Goal: Check status: Check status

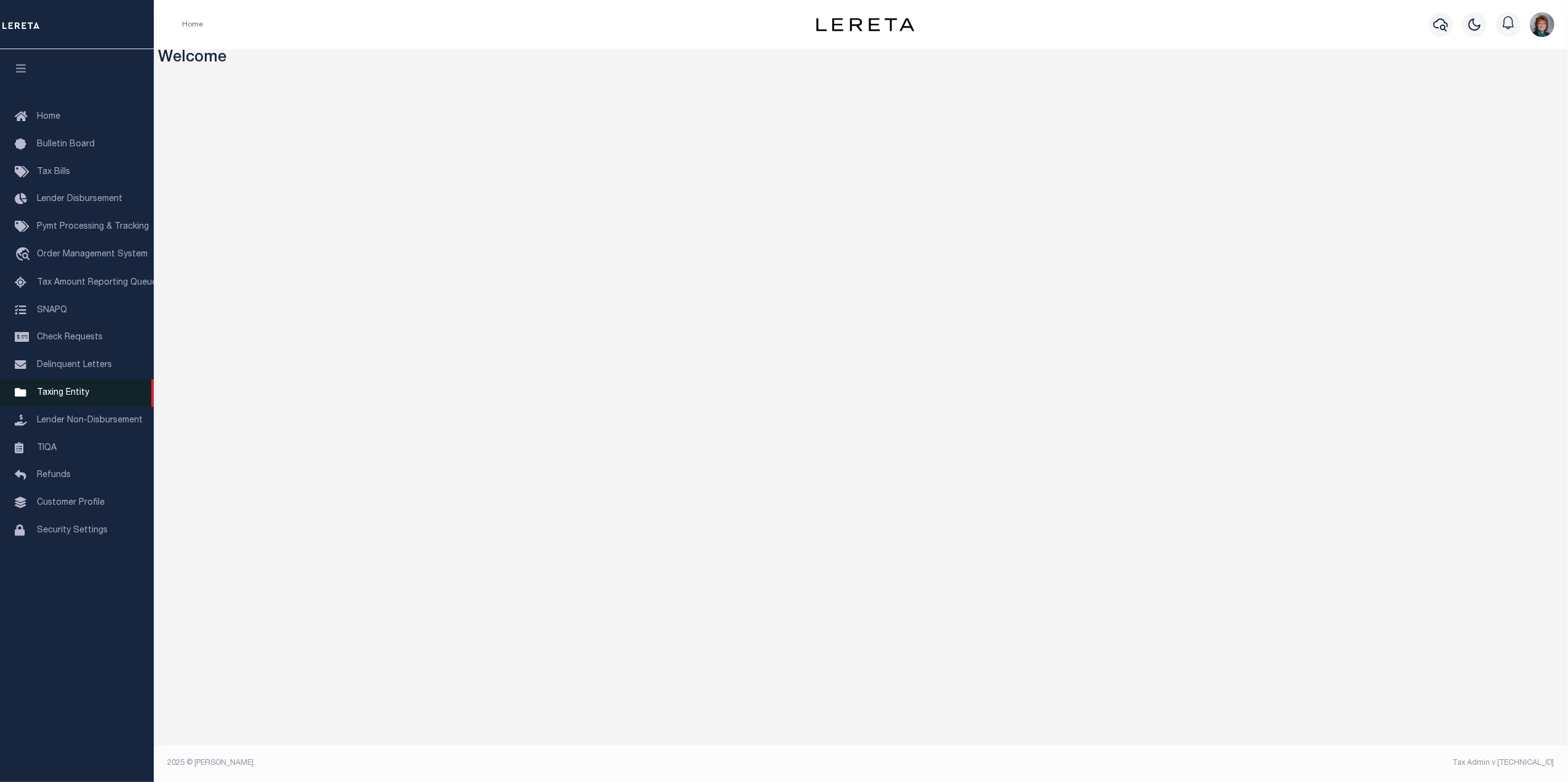
click at [76, 386] on link "Taxing Entity" at bounding box center [77, 393] width 154 height 28
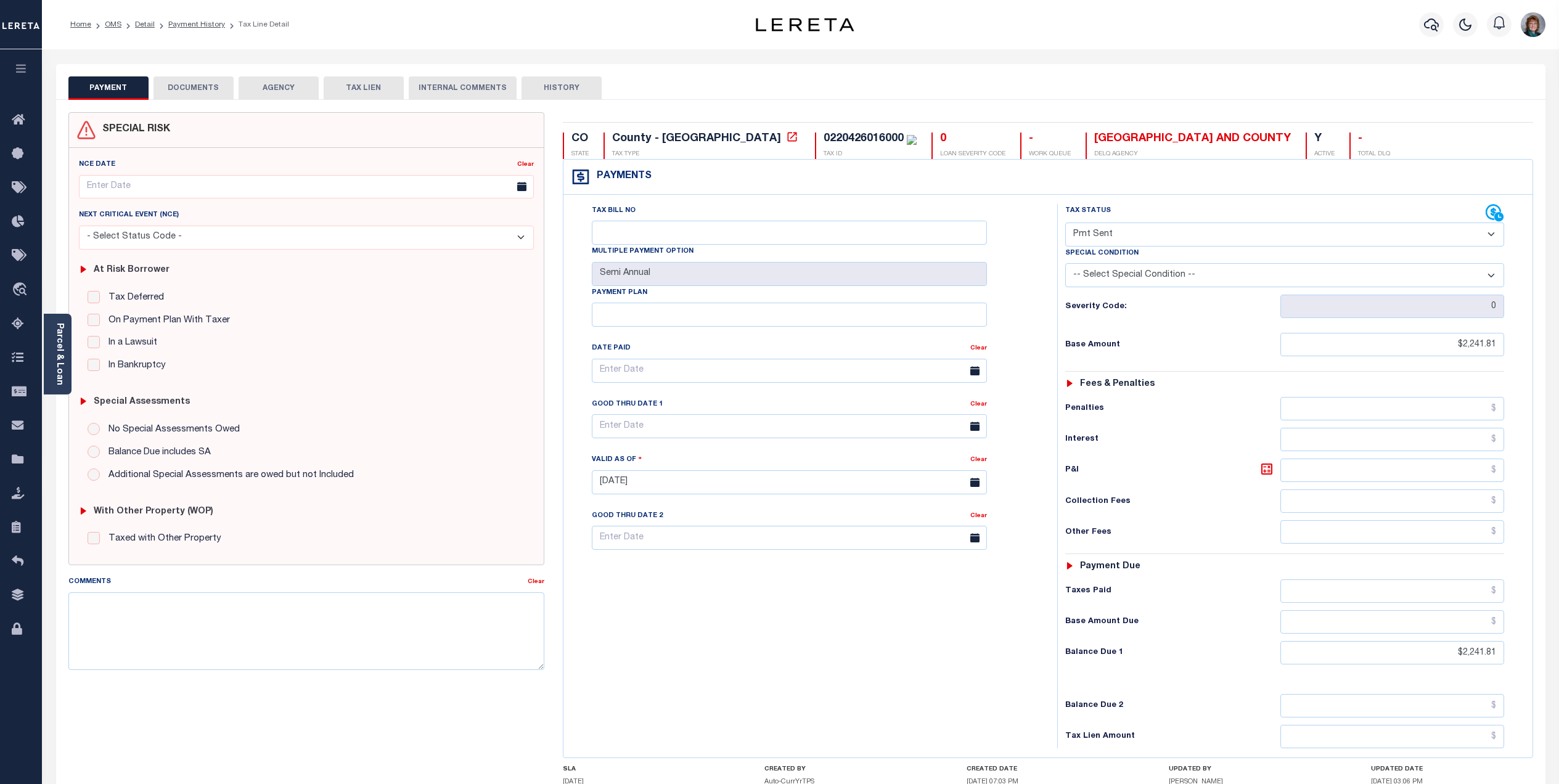
select select "SNT"
click at [1422, 23] on button "button" at bounding box center [1431, 24] width 24 height 24
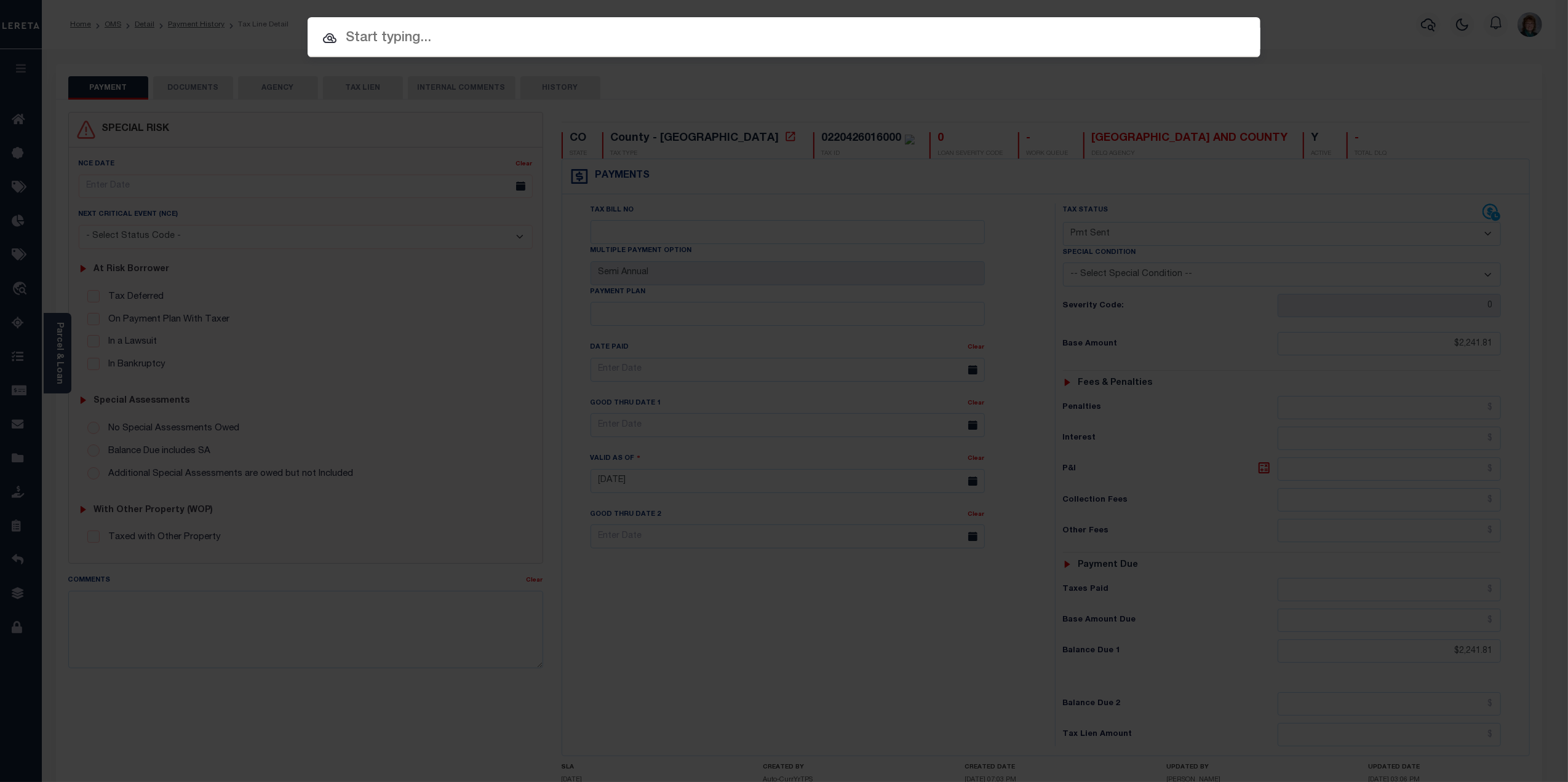
paste input "10011630"
type input "10011630"
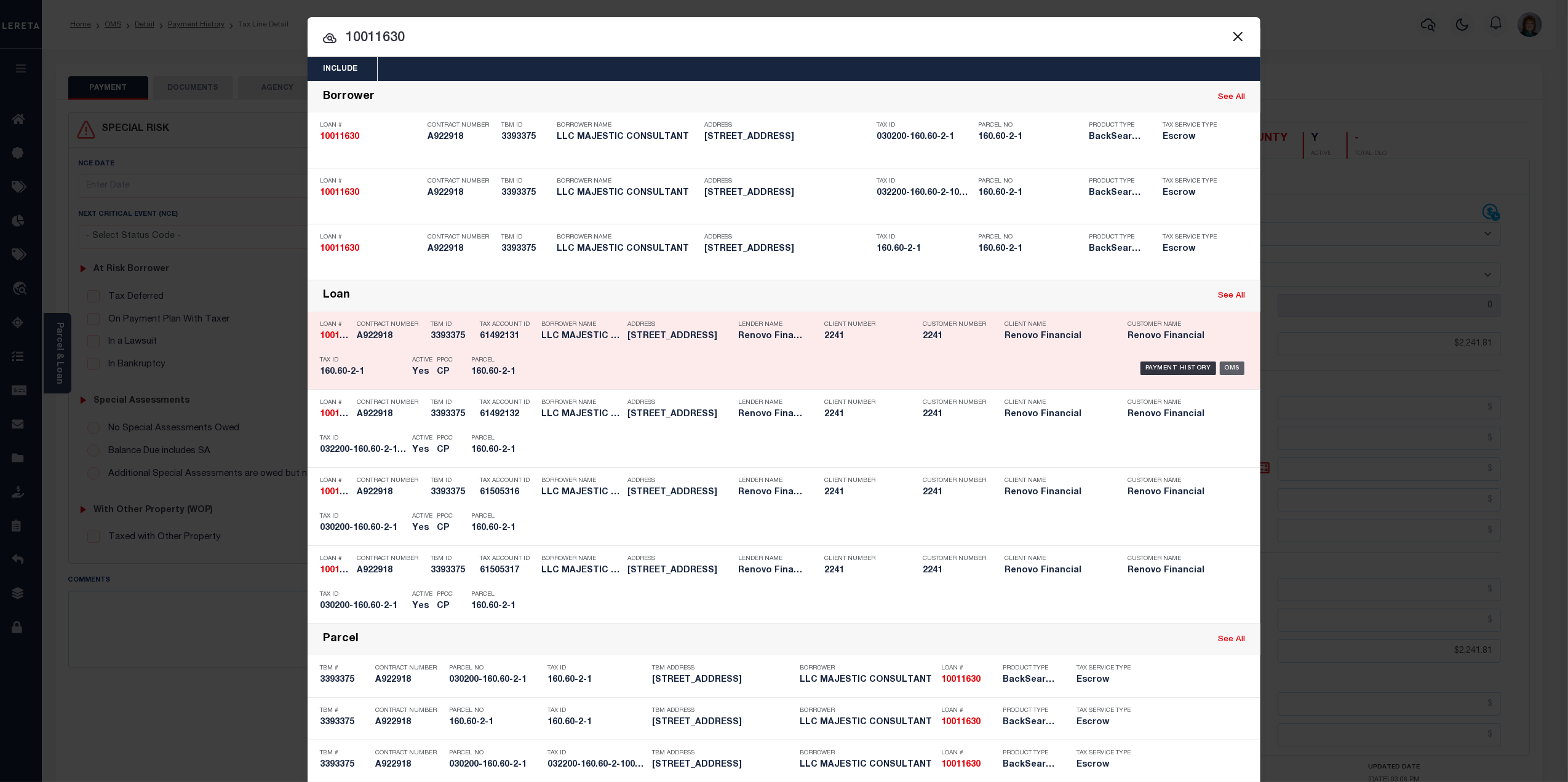
click at [1231, 368] on div "OMS" at bounding box center [1233, 368] width 25 height 13
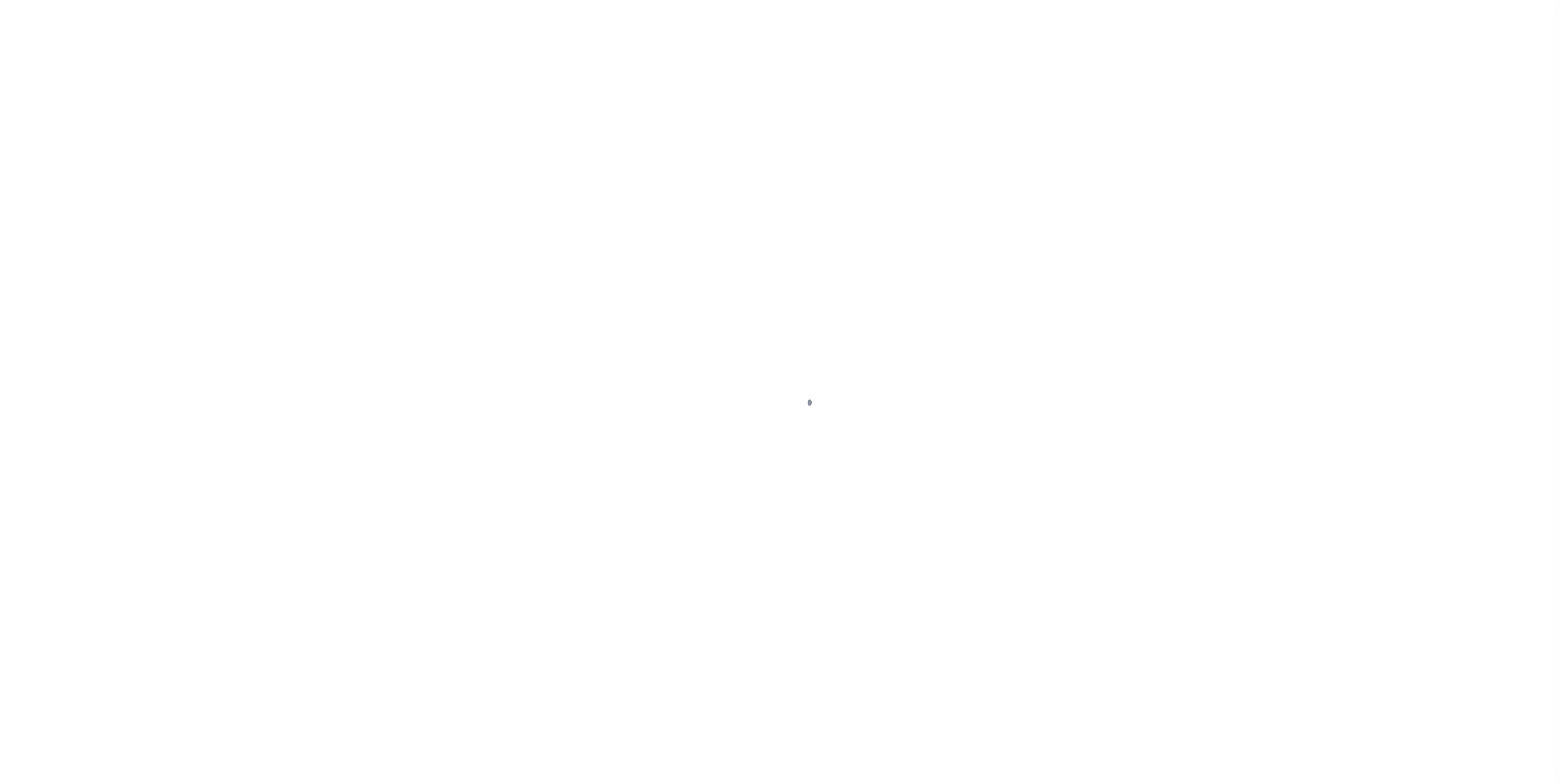
select select "14701"
select select "25067"
select select "10"
select select "Escrow"
type input "8 SECOND ST"
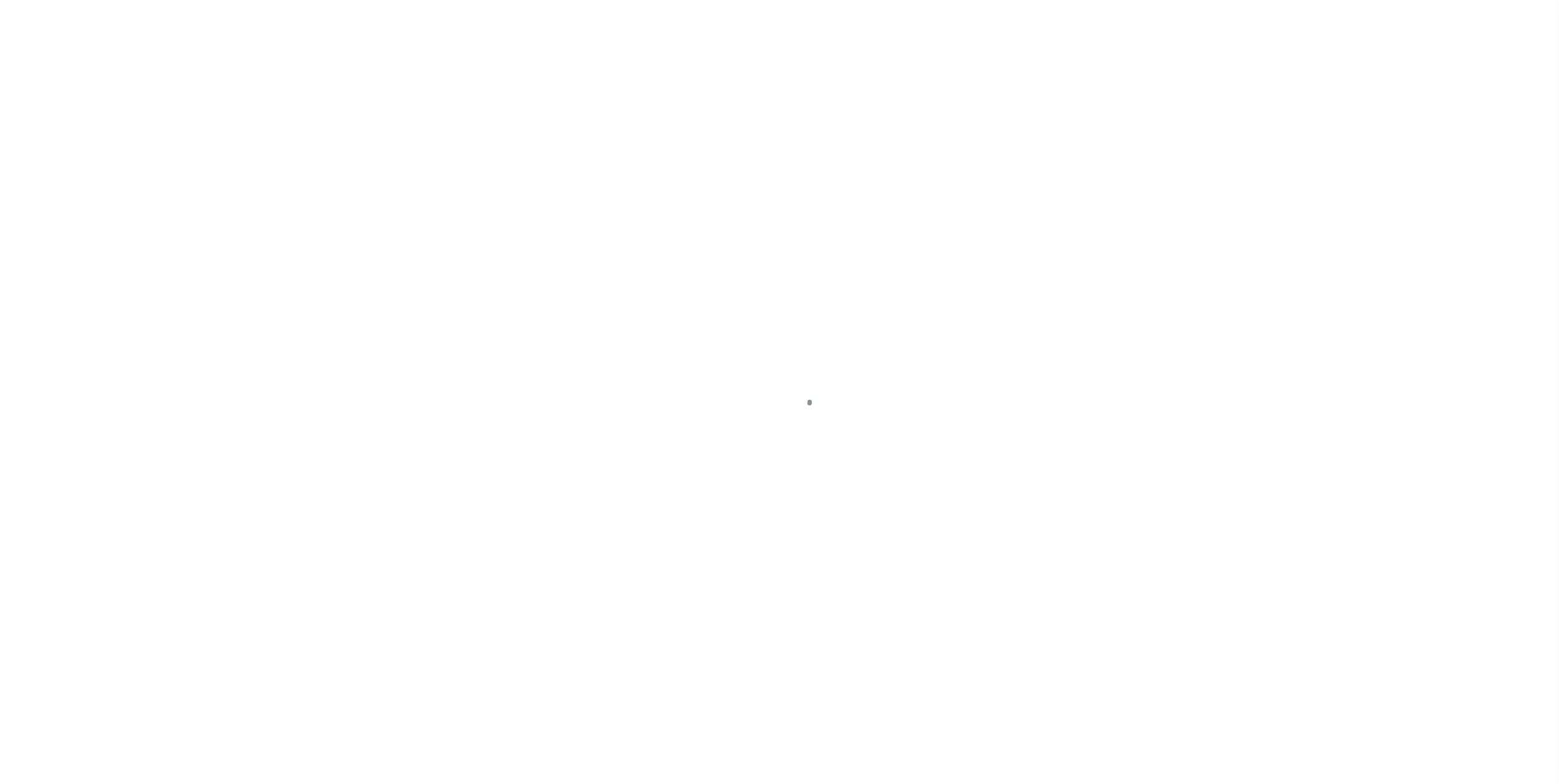
type input "030200-160.60-2-1"
type input "[GEOGRAPHIC_DATA] NY 13903"
type input "a0kUS000006jrZN"
type input "NY"
type textarea "TAX ID Update last comment: HH - [DATE] - Deactivated Jurisdiction"
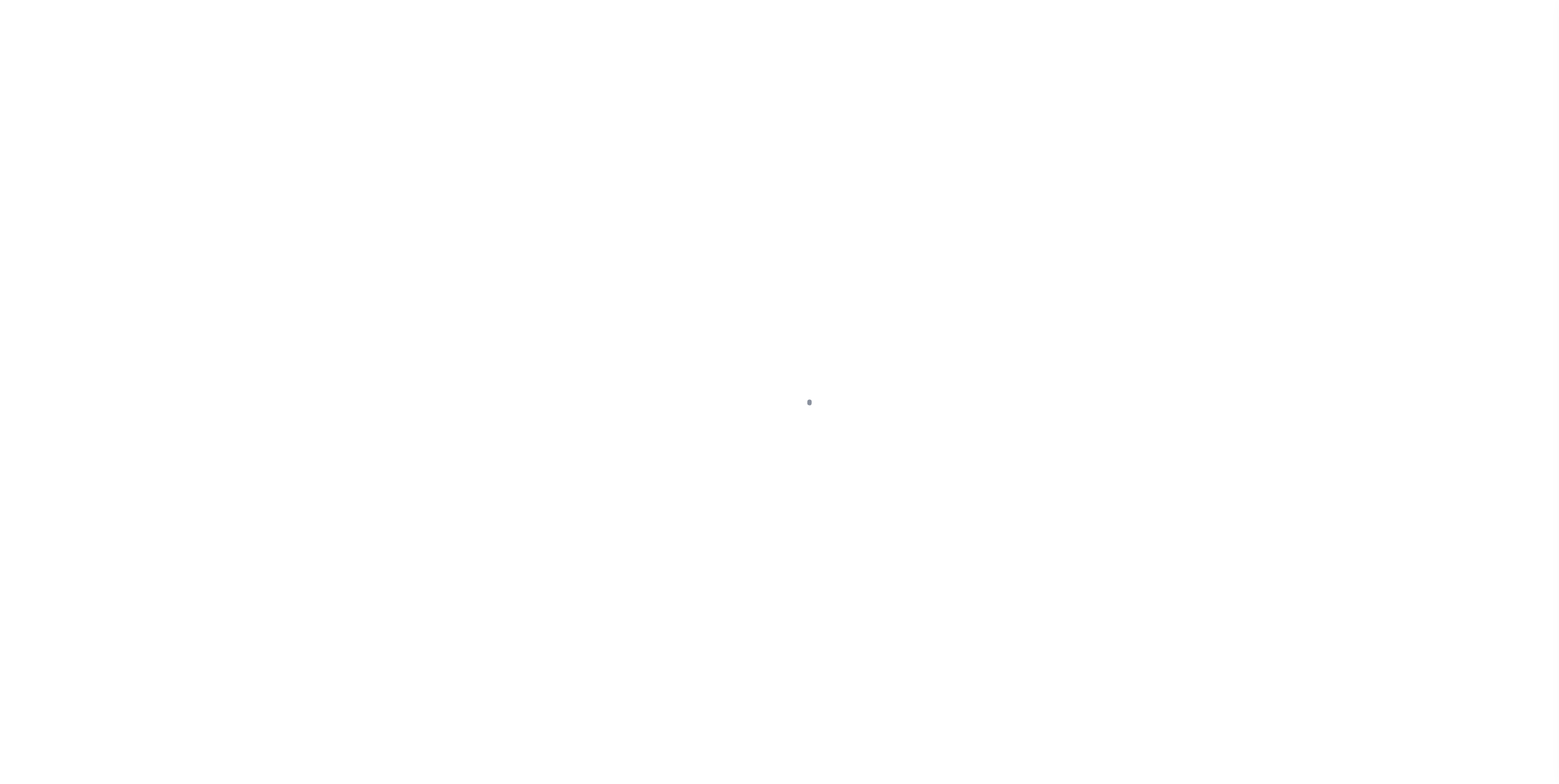
select select
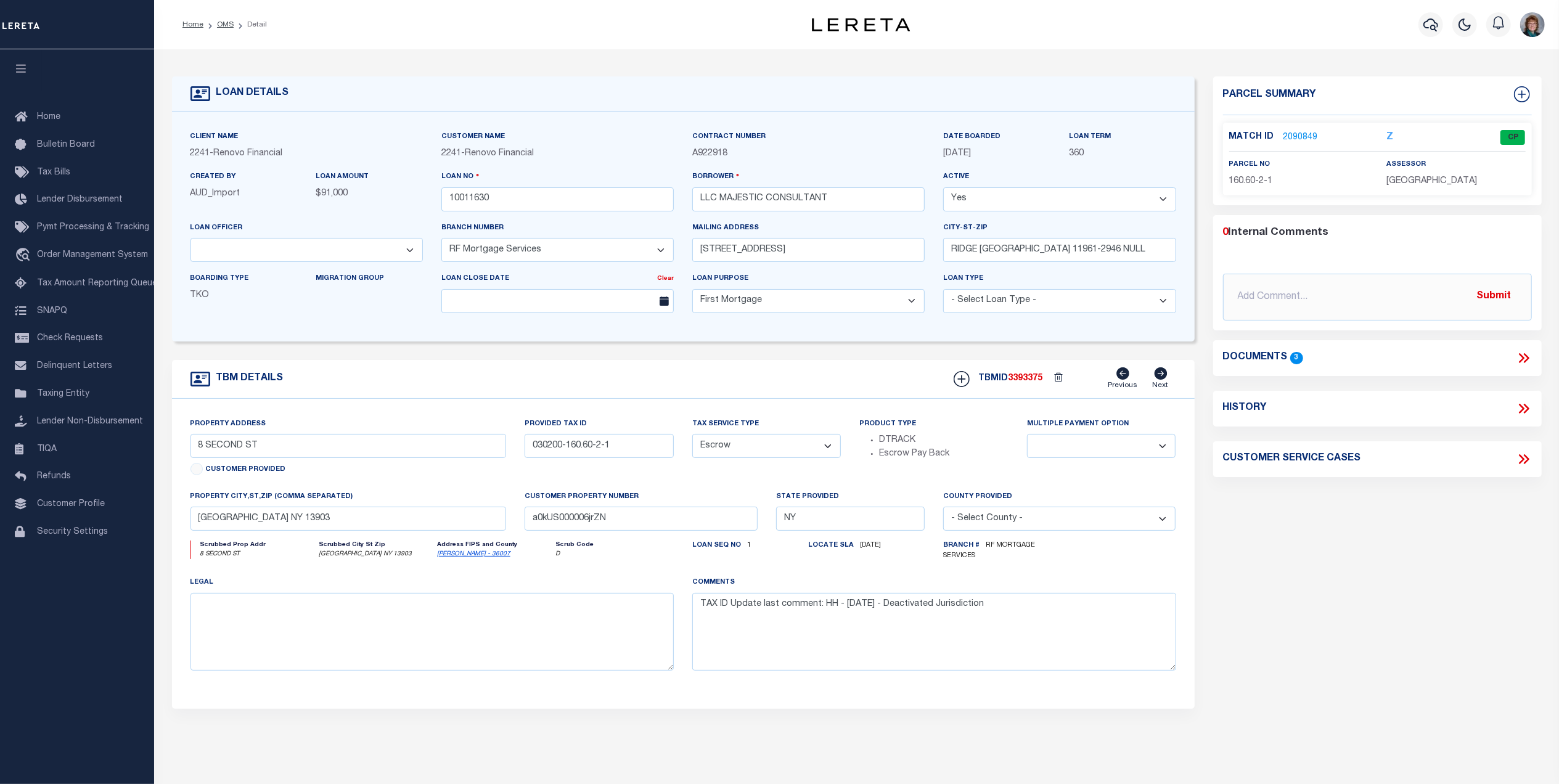
click at [1302, 141] on link "2090849" at bounding box center [1301, 138] width 35 height 13
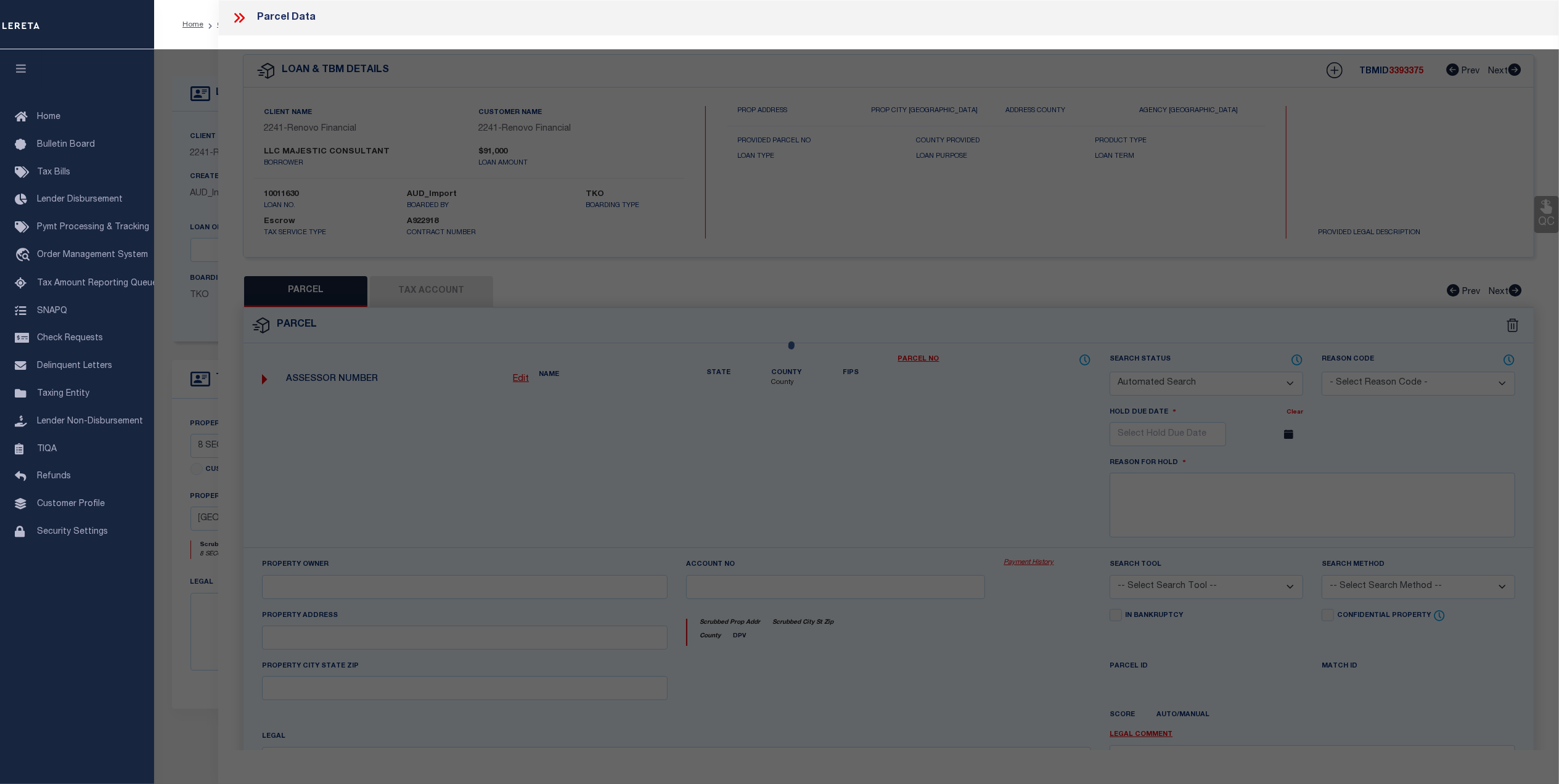
checkbox input "false"
select select "CP"
type input "Majestic Consultant LLC"
select select "AGW"
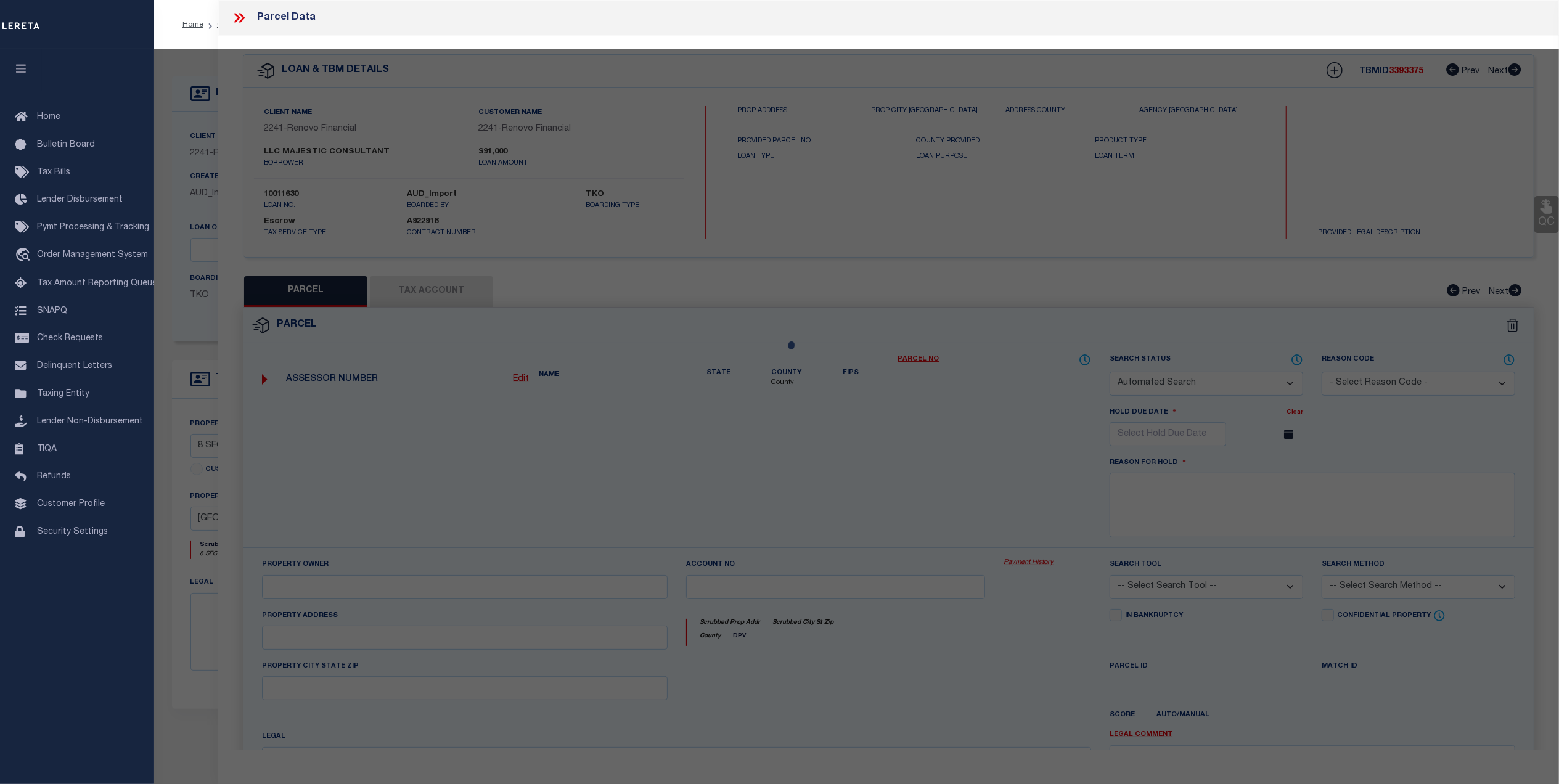
select select
type input "[STREET_ADDRESS]"
checkbox input "false"
type input "[GEOGRAPHIC_DATA] NY 13903"
type textarea "HH - [DATE] - Deactivated Jurisdiction"
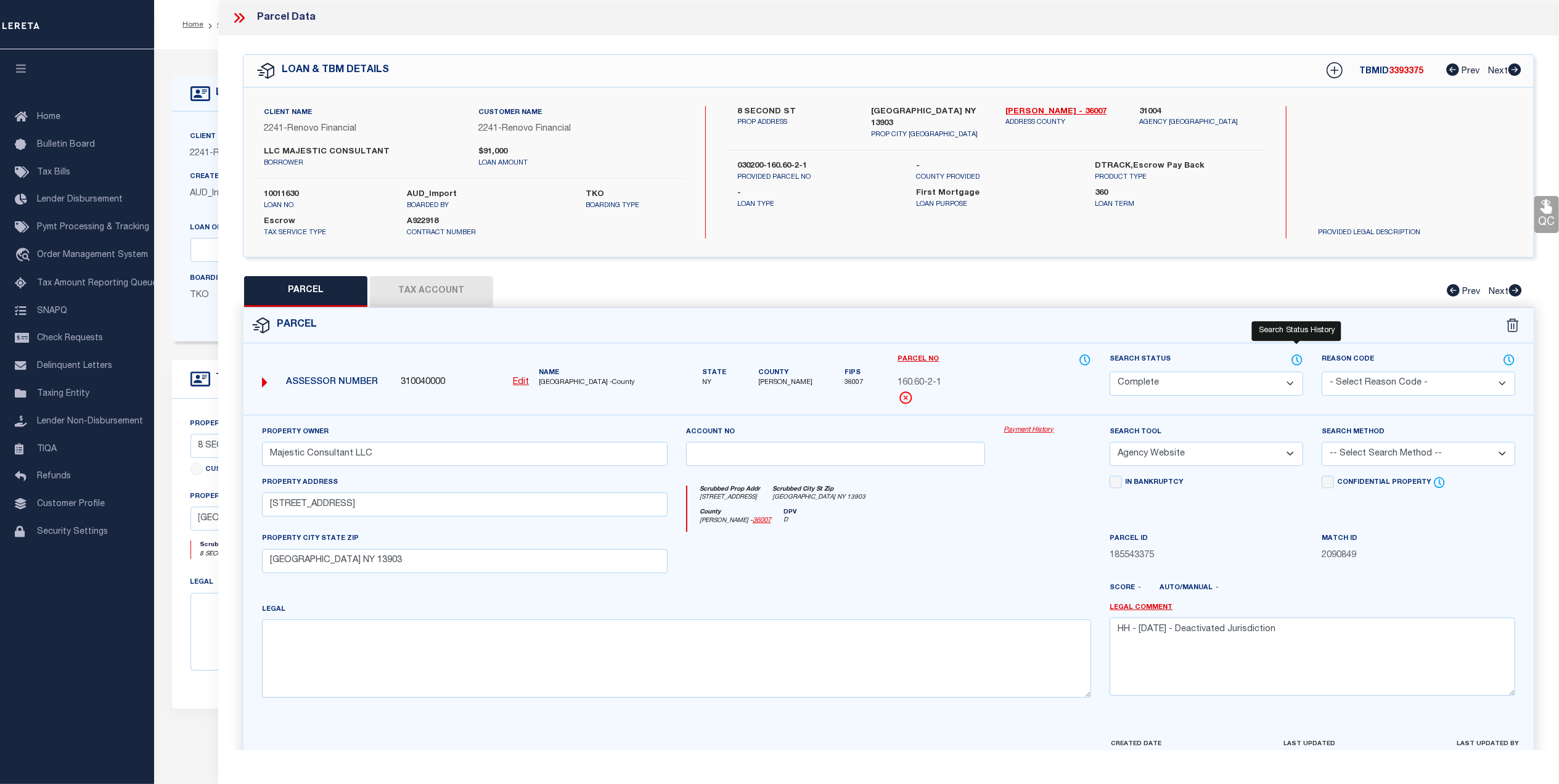
click at [1293, 358] on icon at bounding box center [1297, 360] width 10 height 10
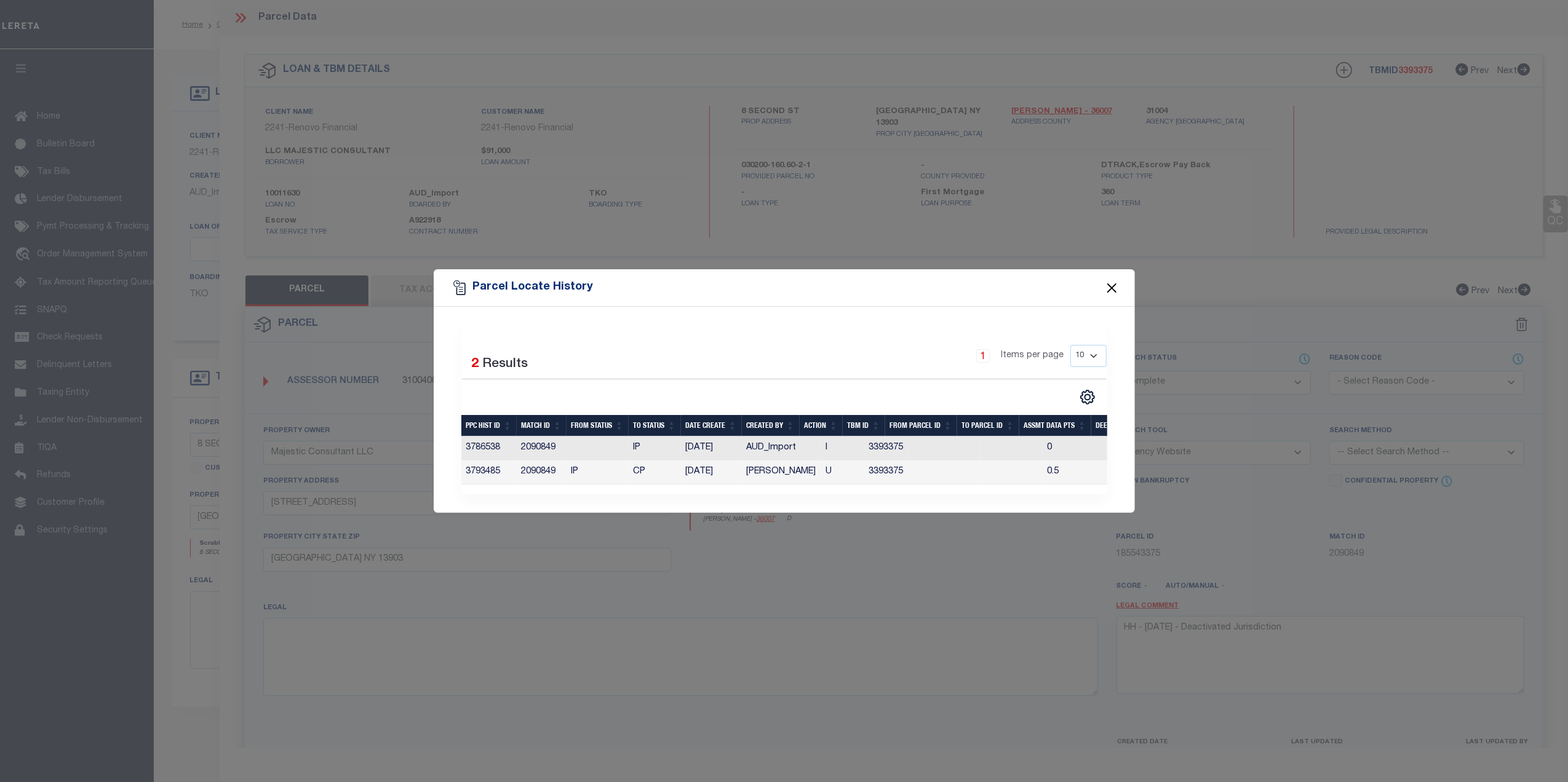
click at [1108, 283] on button "Close" at bounding box center [1111, 287] width 16 height 16
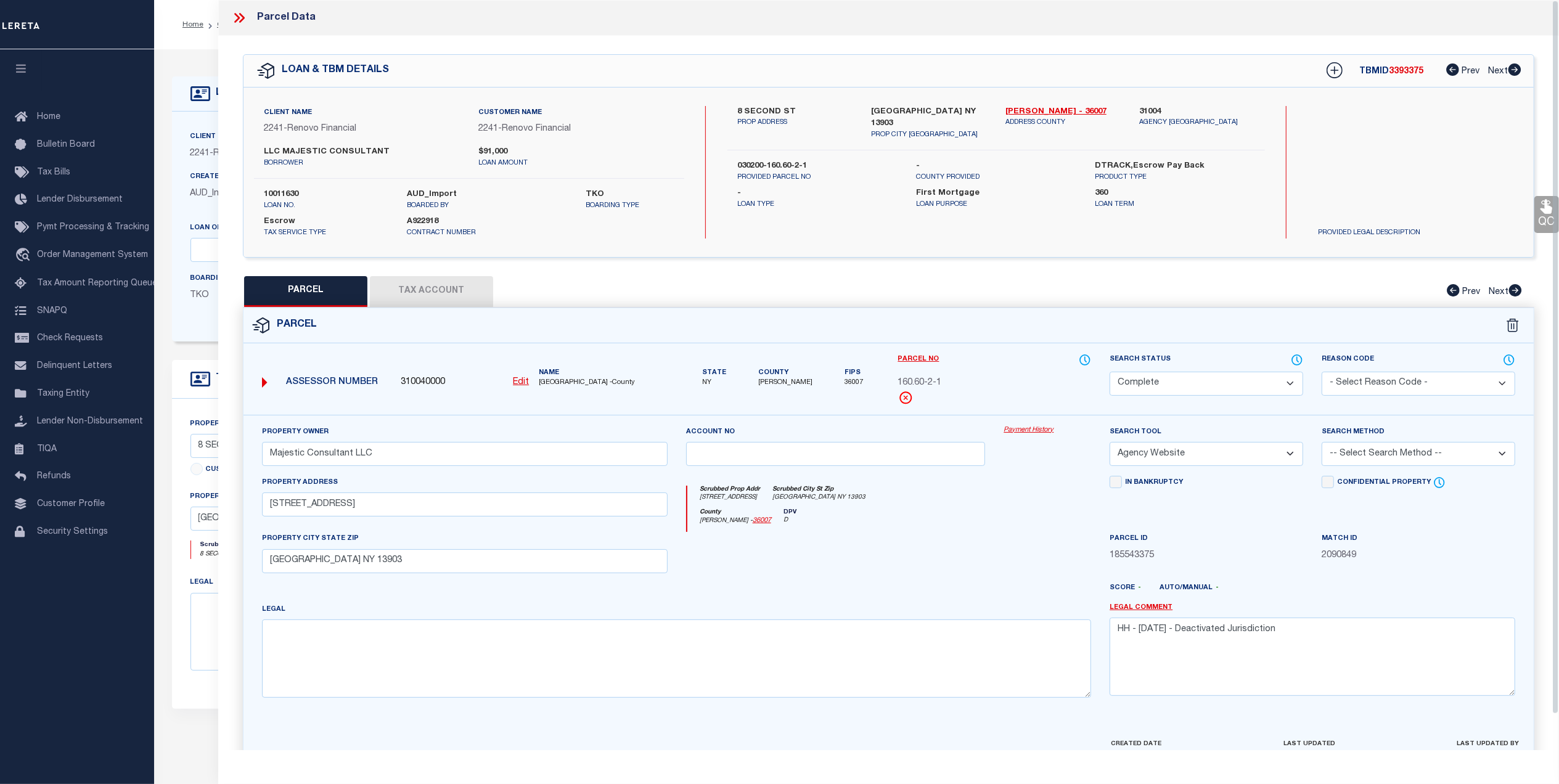
click at [243, 15] on icon at bounding box center [239, 17] width 16 height 16
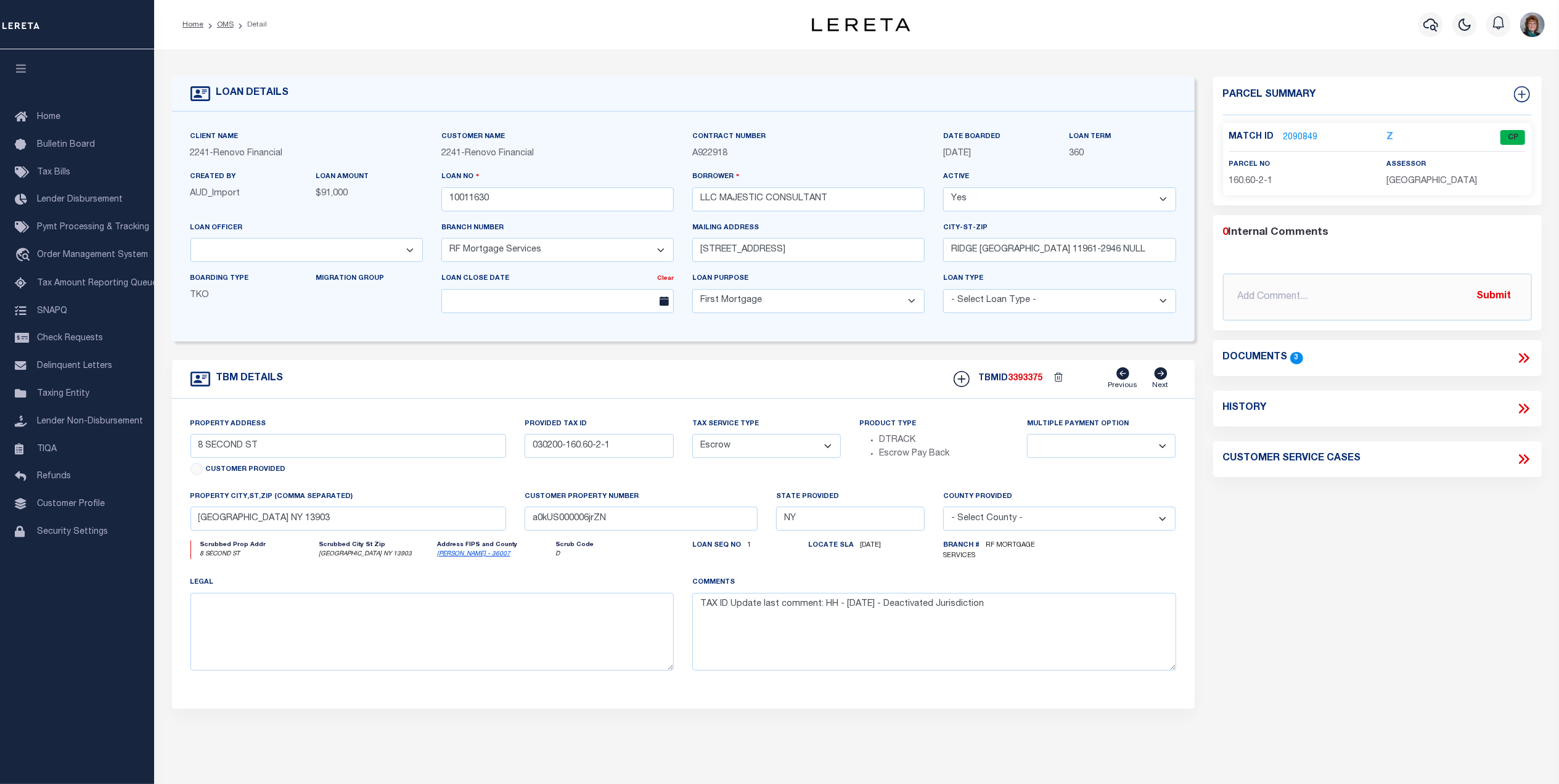
click at [1303, 131] on link "2090849" at bounding box center [1301, 138] width 35 height 13
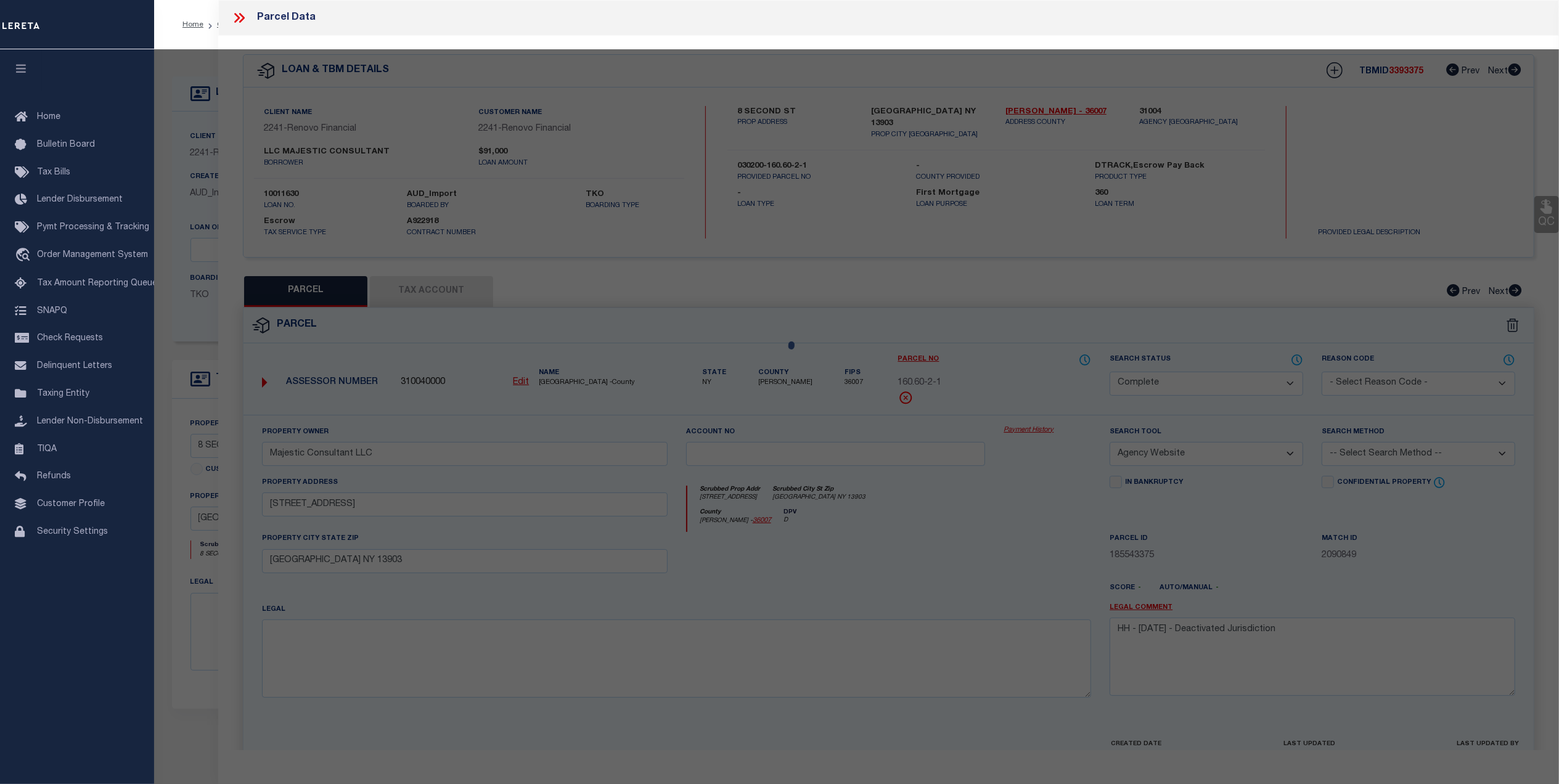
select select "AS"
select select
checkbox input "false"
select select "CP"
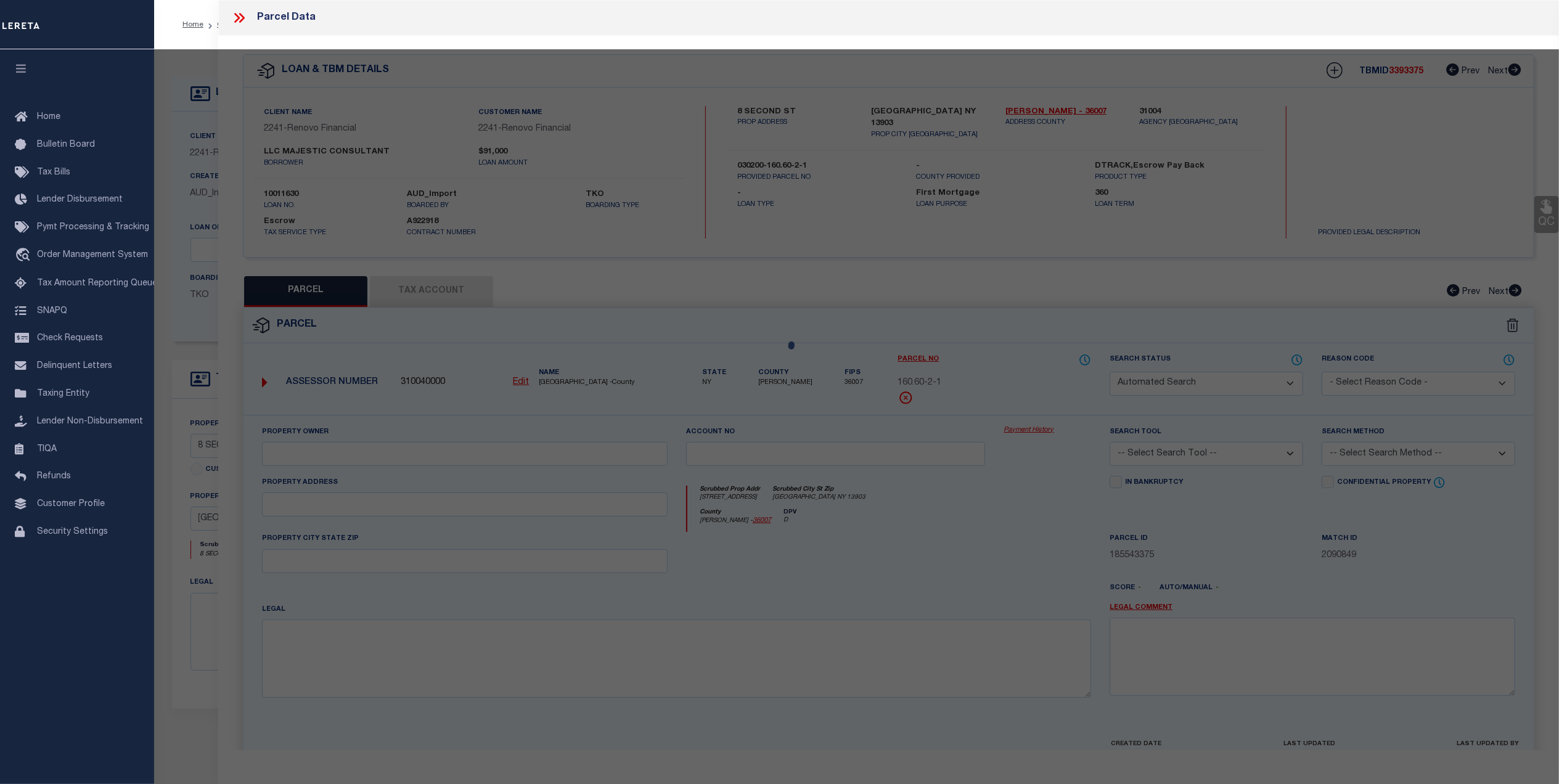
type input "Majestic Consultant LLC"
select select "AGW"
select select
type input "[STREET_ADDRESS]"
checkbox input "false"
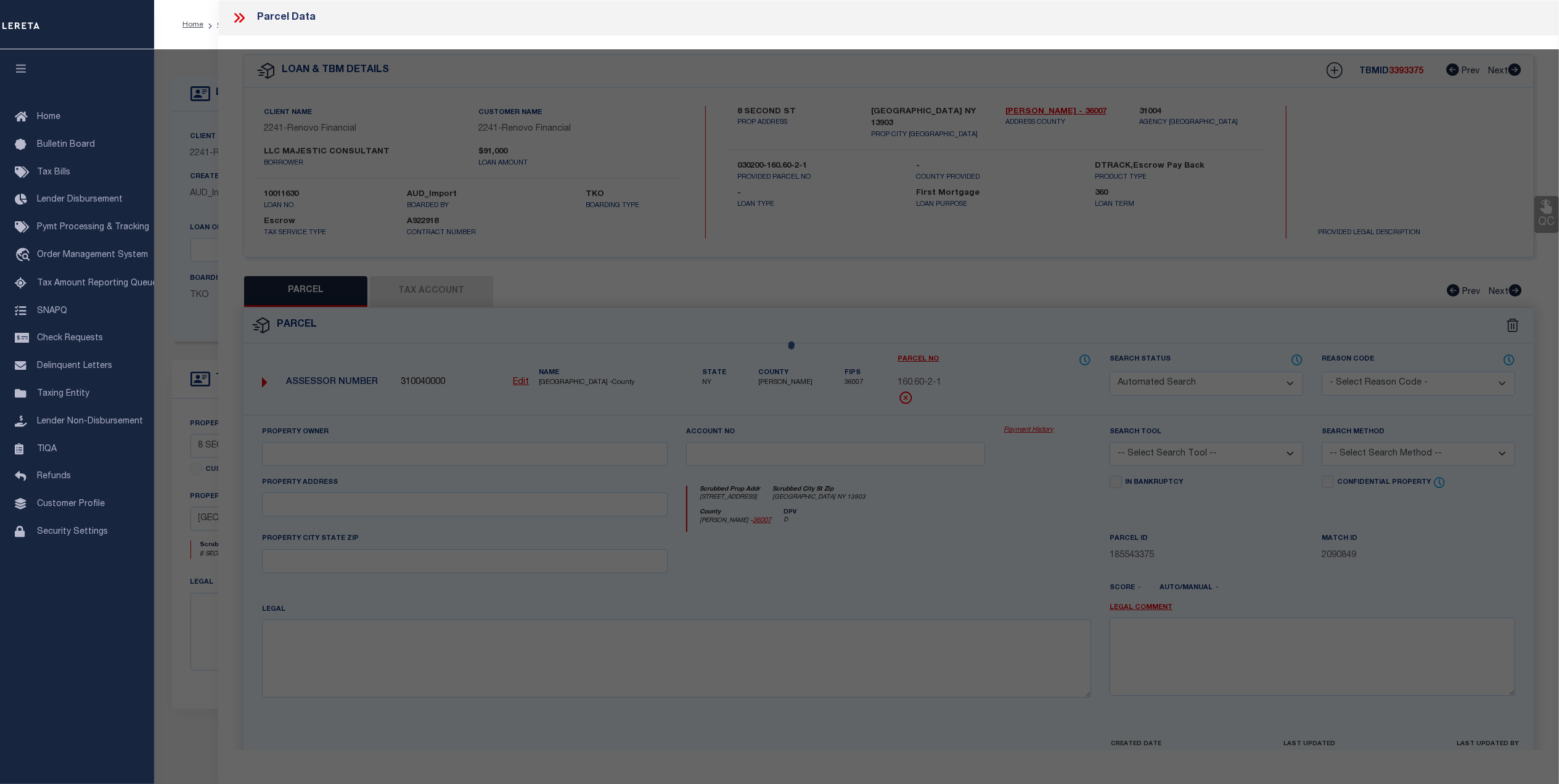
type input "[GEOGRAPHIC_DATA] NY 13903"
type textarea "HH - [DATE] - Deactivated Jurisdiction"
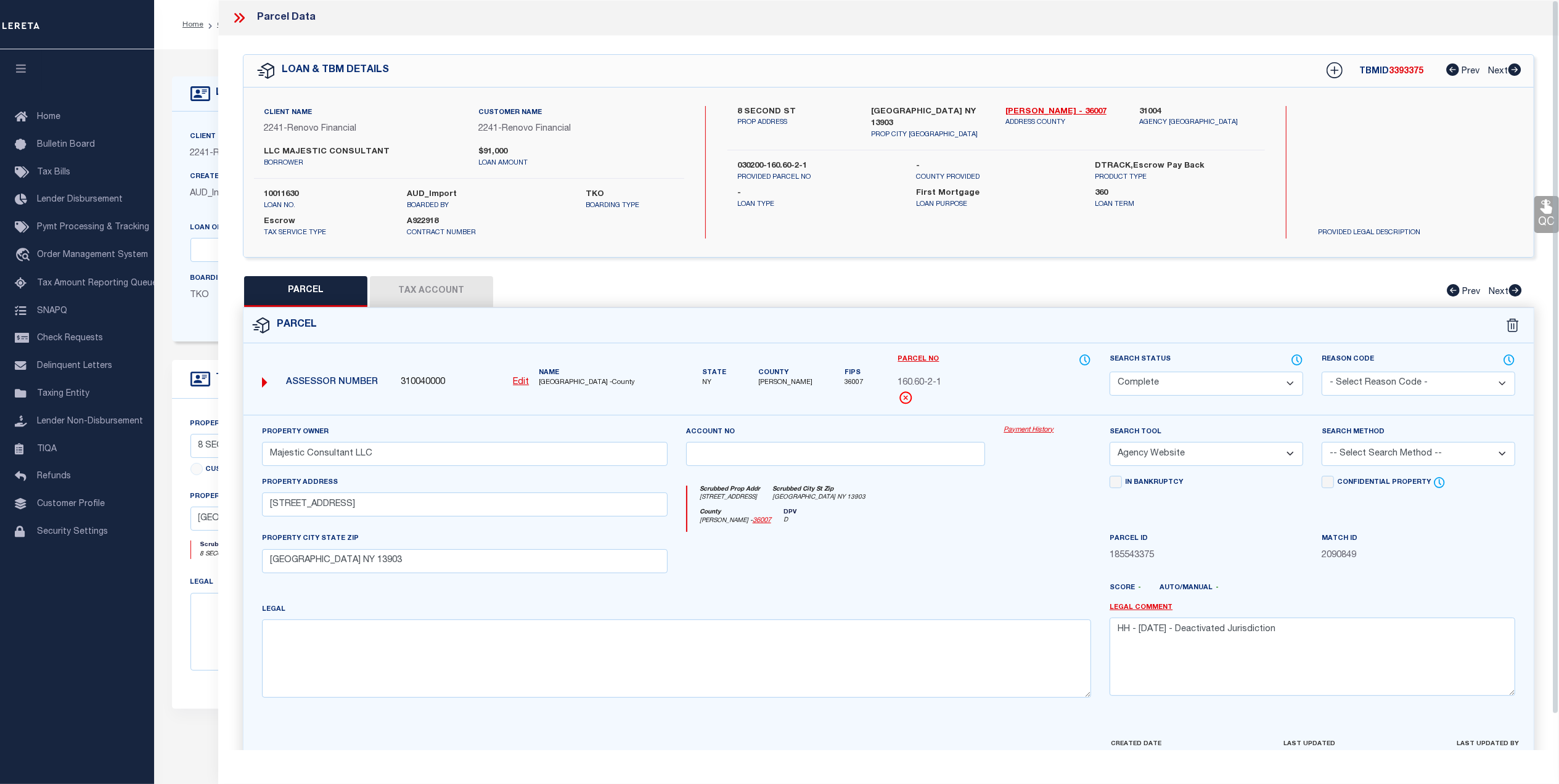
click at [1037, 432] on link "Payment History" at bounding box center [1048, 431] width 88 height 10
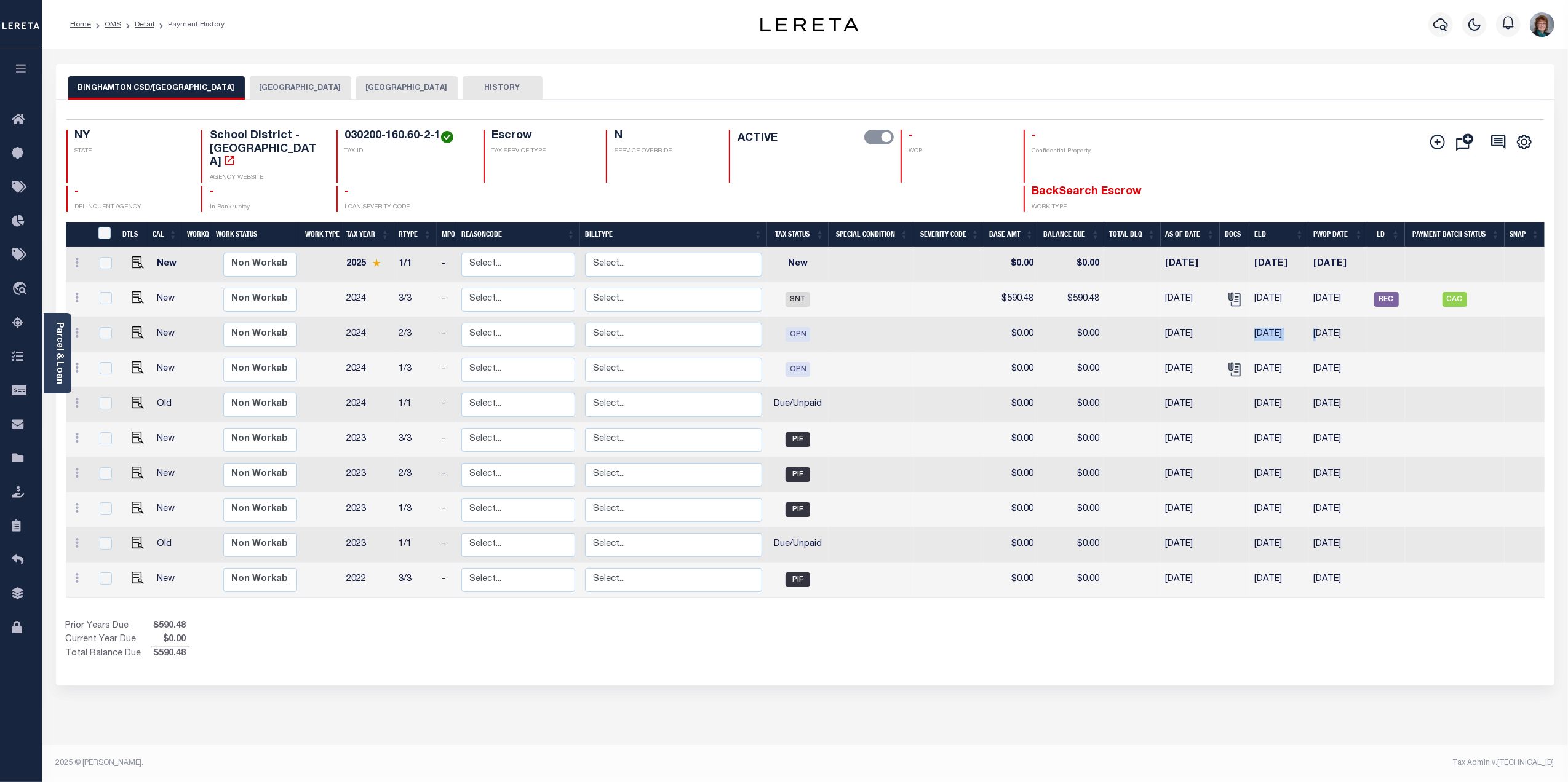
drag, startPoint x: 1253, startPoint y: 338, endPoint x: 1317, endPoint y: 337, distance: 64.0
click at [1317, 337] on tr "New Non Workable Workable 2024 2/3 - Select... Payment Reversal Taxable Value C…" at bounding box center [805, 334] width 1479 height 35
click at [830, 380] on td at bounding box center [870, 370] width 84 height 35
checkbox input "true"
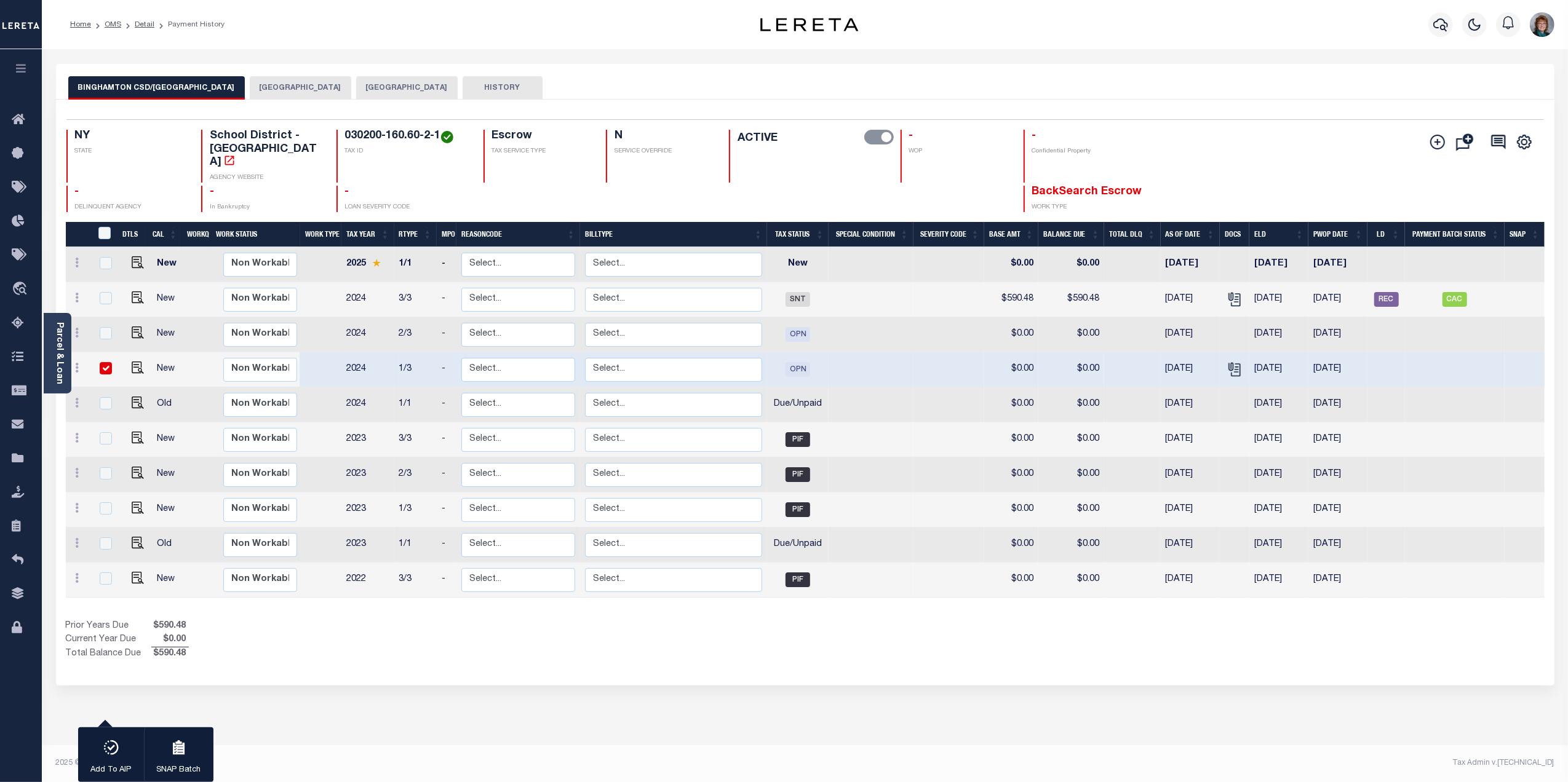
click at [843, 333] on td at bounding box center [870, 334] width 84 height 35
checkbox input "true"
click at [259, 87] on button "BINGHAMTON CITY" at bounding box center [301, 88] width 101 height 24
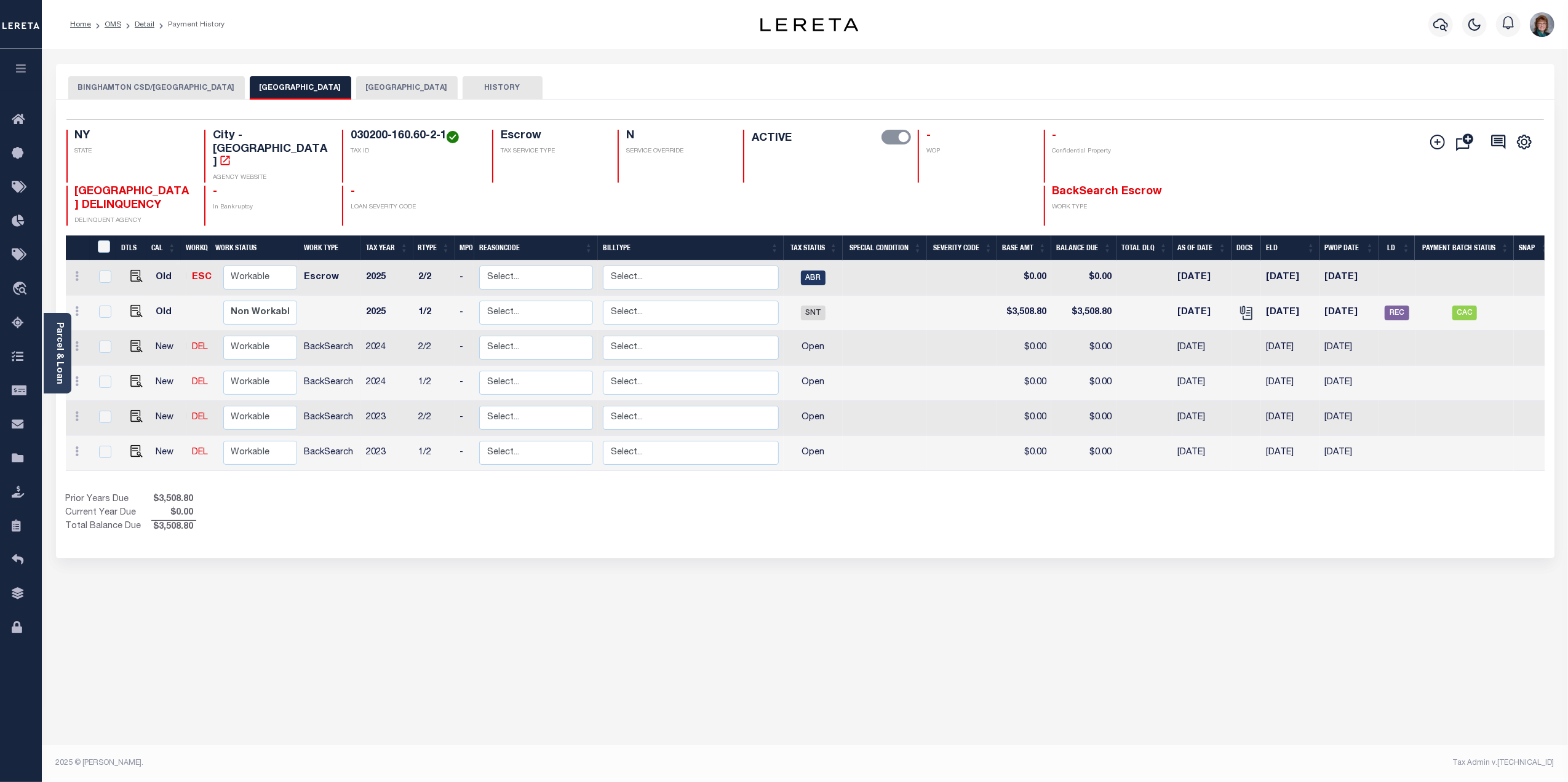
click at [158, 86] on button "BINGHAMTON CSD/BINGHAMTON CITY" at bounding box center [156, 88] width 176 height 24
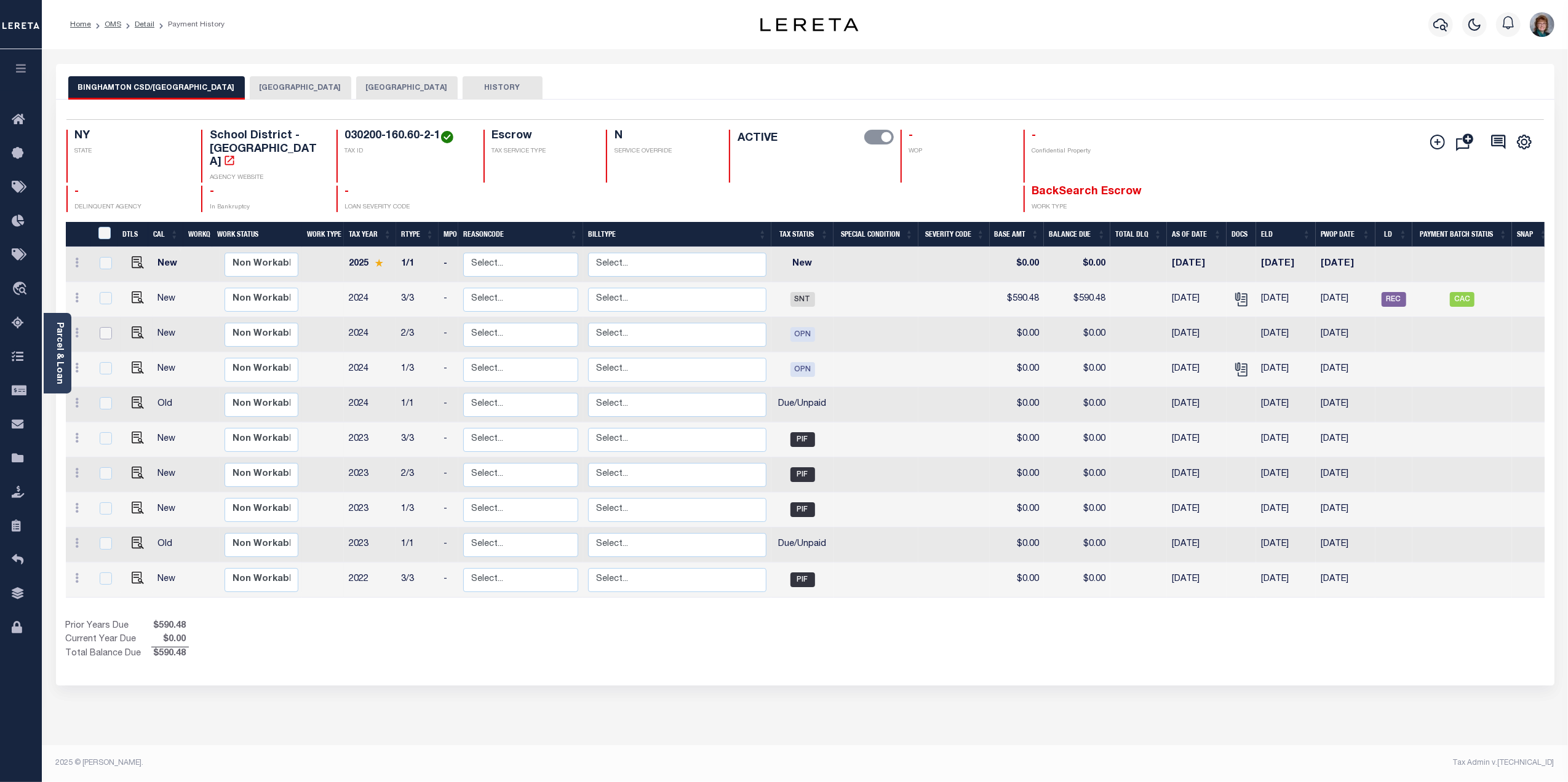
click at [107, 338] on input "checkbox" at bounding box center [106, 334] width 12 height 12
checkbox input "true"
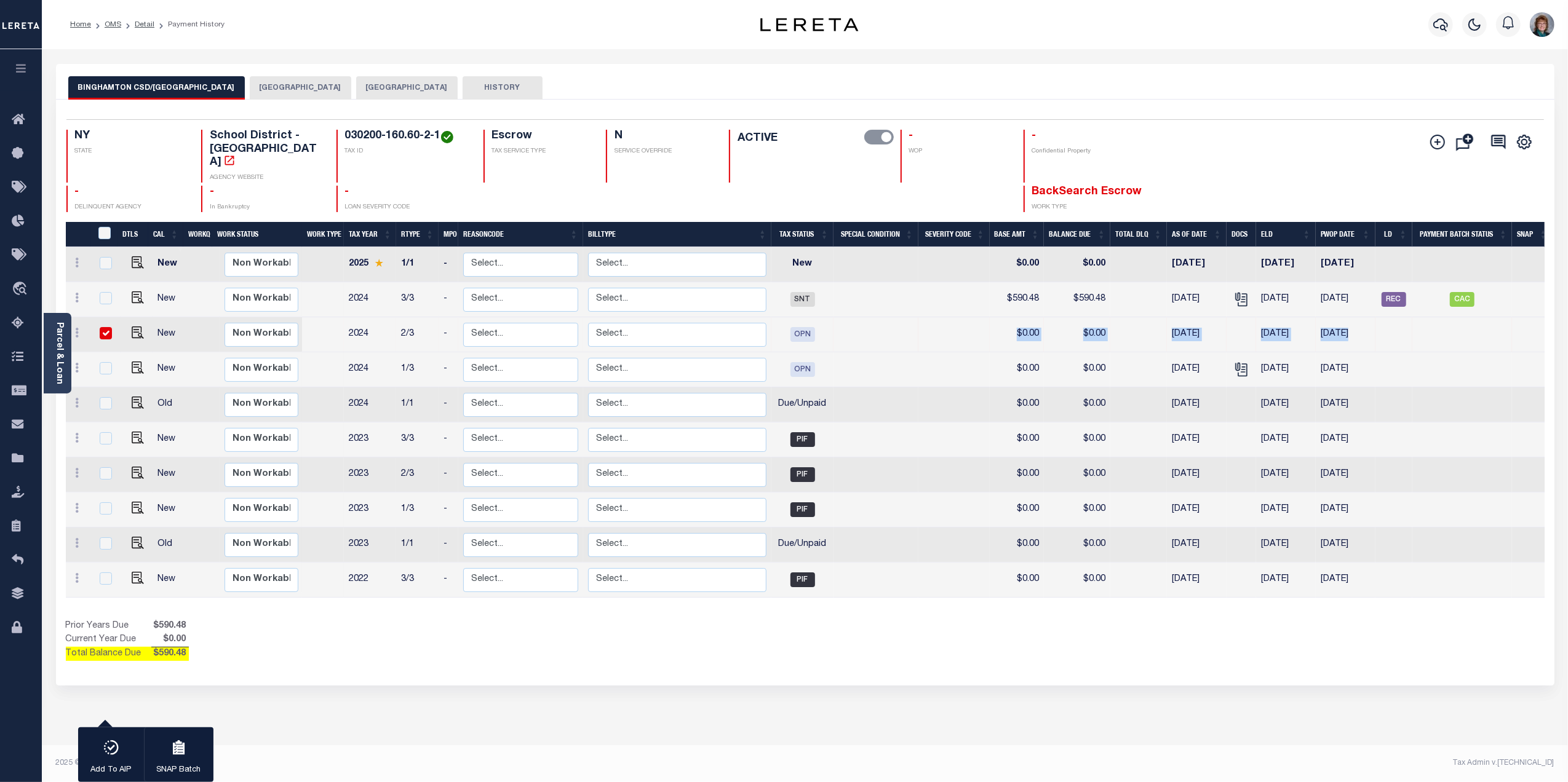
drag, startPoint x: 967, startPoint y: 334, endPoint x: 1425, endPoint y: 343, distance: 458.1
click at [1425, 343] on tr "New Non Workable Workable 2024 2/3 - Select... Payment Reversal Taxable Value C…" at bounding box center [809, 334] width 1487 height 35
click at [1241, 370] on icon "" at bounding box center [1241, 369] width 16 height 16
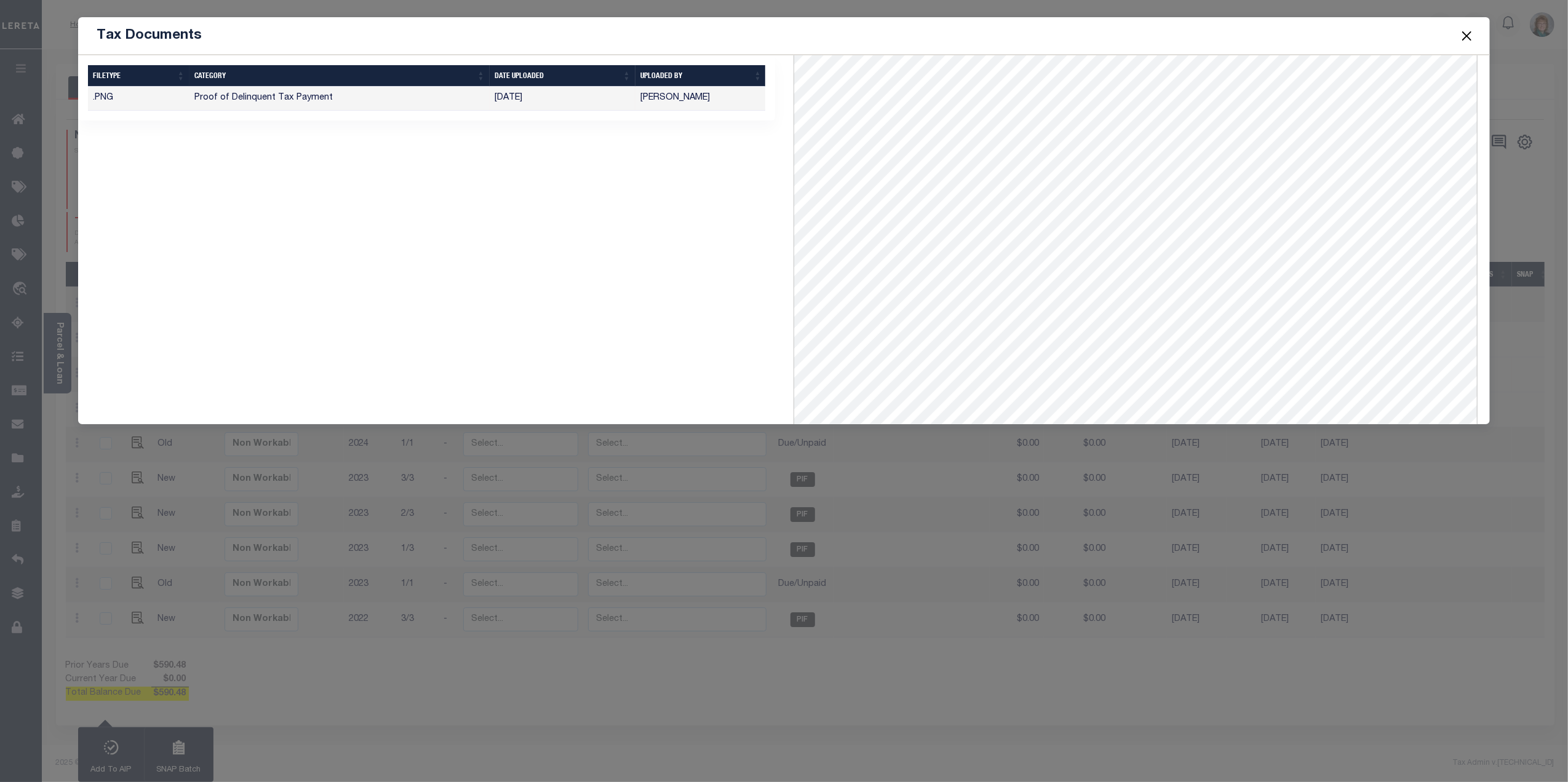
scroll to position [164, 0]
click at [1457, 35] on span at bounding box center [1466, 36] width 47 height 35
click at [1474, 33] on button "Close" at bounding box center [1466, 35] width 16 height 16
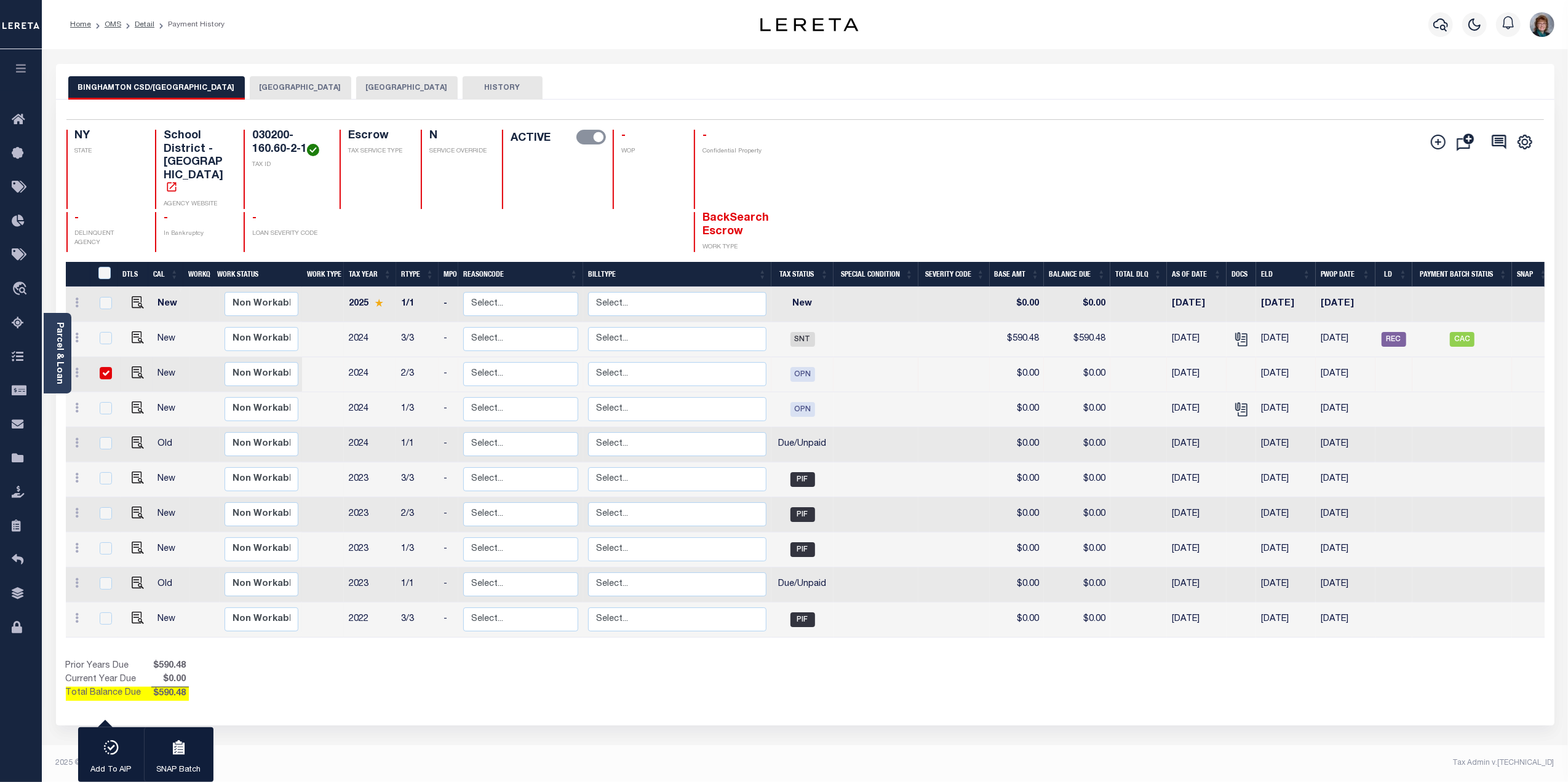
click at [110, 367] on input "checkbox" at bounding box center [106, 373] width 12 height 12
checkbox input "false"
